Goal: Entertainment & Leisure: Consume media (video, audio)

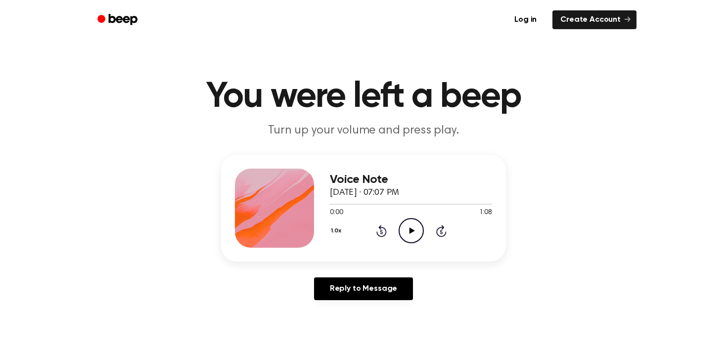
click at [409, 227] on icon "Play Audio" at bounding box center [411, 230] width 25 height 25
click at [405, 233] on icon "Pause Audio" at bounding box center [411, 230] width 25 height 25
drag, startPoint x: 356, startPoint y: 204, endPoint x: 329, endPoint y: 204, distance: 26.7
click at [329, 204] on div "Voice Note [DATE] · 07:07 PM 0:12 1:08 Your browser does not support the [objec…" at bounding box center [363, 208] width 285 height 107
click at [383, 230] on icon "Rewind 5 seconds" at bounding box center [381, 230] width 11 height 13
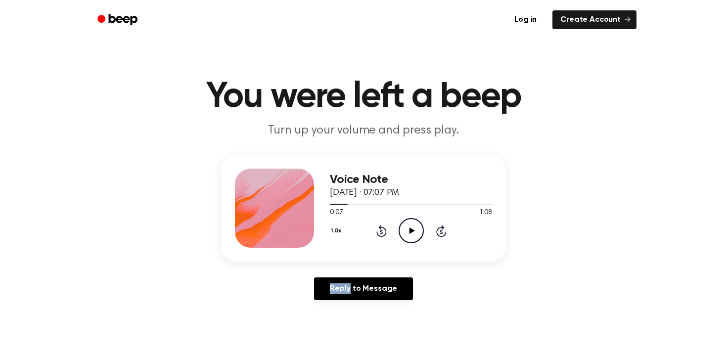
click at [383, 230] on icon "Rewind 5 seconds" at bounding box center [381, 230] width 11 height 13
click at [475, 292] on div "Reply to Message" at bounding box center [363, 292] width 285 height 31
click at [413, 234] on icon "Play Audio" at bounding box center [411, 230] width 25 height 25
